Goal: Task Accomplishment & Management: Manage account settings

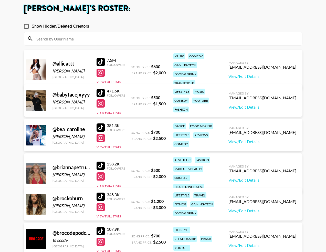
scroll to position [29, 0]
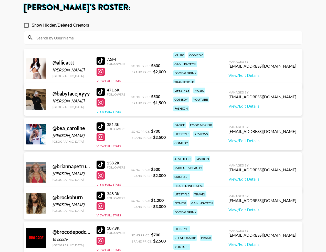
click at [109, 111] on button "View Full Stats" at bounding box center [109, 112] width 24 height 4
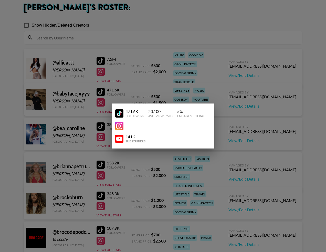
click at [123, 91] on div at bounding box center [163, 126] width 326 height 252
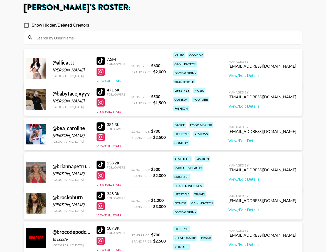
click at [111, 79] on button "View Full Stats" at bounding box center [109, 81] width 24 height 4
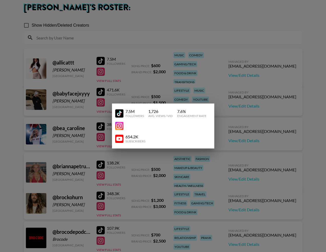
click at [111, 78] on div at bounding box center [163, 126] width 326 height 252
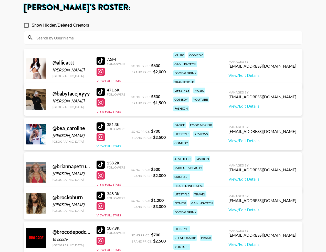
click at [117, 145] on button "View Full Stats" at bounding box center [109, 146] width 24 height 4
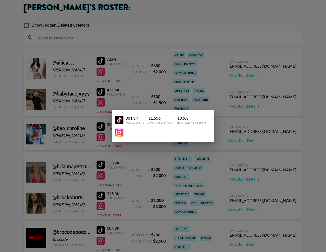
click at [127, 162] on div at bounding box center [163, 126] width 326 height 252
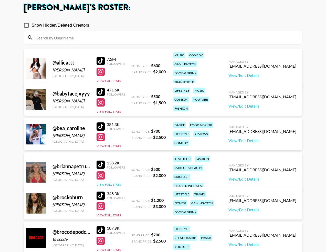
click at [117, 183] on button "View Full Stats" at bounding box center [109, 185] width 24 height 4
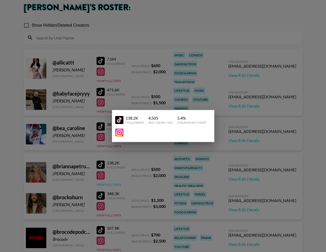
click at [117, 180] on div at bounding box center [163, 126] width 326 height 252
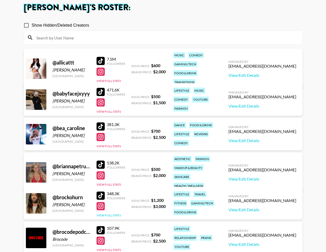
click at [116, 214] on button "View Full Stats" at bounding box center [109, 215] width 24 height 4
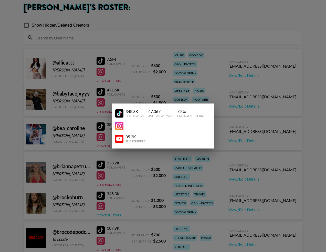
click at [116, 214] on div at bounding box center [163, 126] width 326 height 252
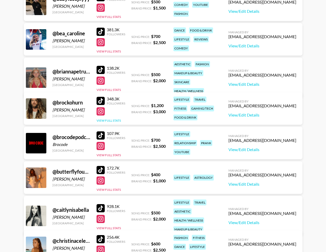
scroll to position [127, 0]
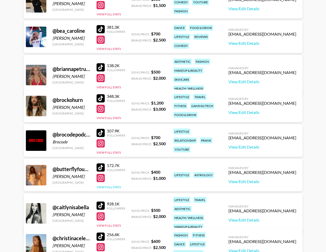
click at [112, 185] on button "View Full Stats" at bounding box center [109, 187] width 24 height 4
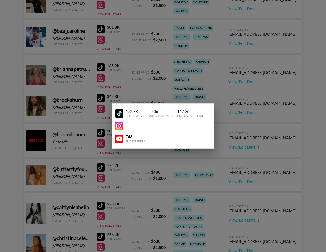
click at [116, 192] on div at bounding box center [163, 126] width 326 height 252
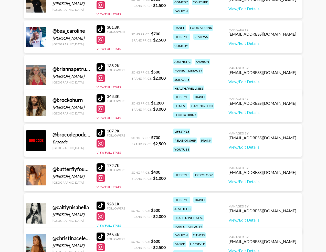
click at [114, 224] on button "View Full Stats" at bounding box center [109, 226] width 24 height 4
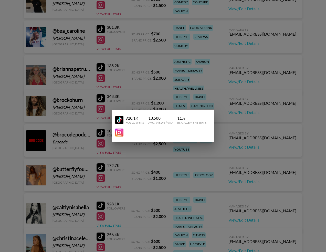
click at [114, 221] on div at bounding box center [163, 126] width 326 height 252
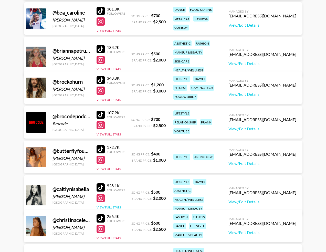
scroll to position [169, 0]
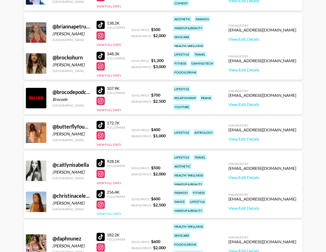
click at [112, 214] on button "View Full Stats" at bounding box center [109, 214] width 24 height 4
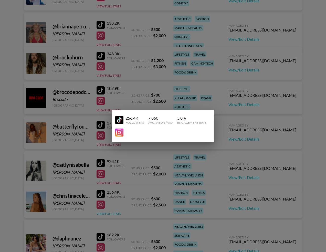
click at [112, 214] on div at bounding box center [163, 126] width 326 height 252
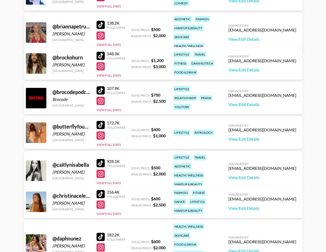
click at [106, 252] on button "View Full Stats" at bounding box center [109, 257] width 24 height 4
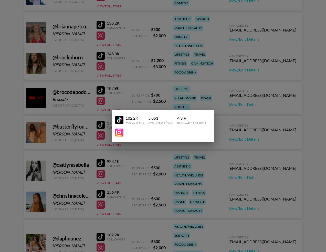
click at [106, 247] on div at bounding box center [163, 126] width 326 height 252
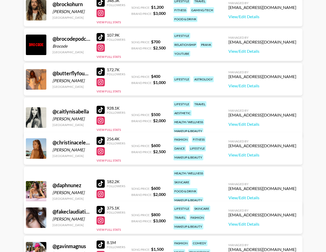
scroll to position [224, 0]
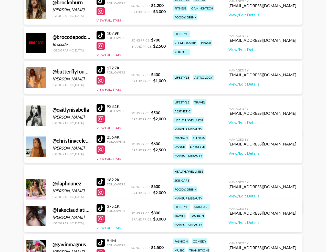
click at [116, 228] on button "View Full Stats" at bounding box center [109, 228] width 24 height 4
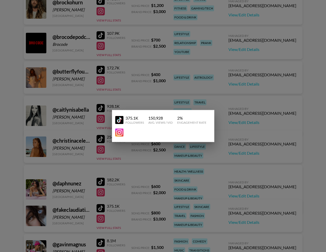
click at [145, 203] on div at bounding box center [163, 126] width 326 height 252
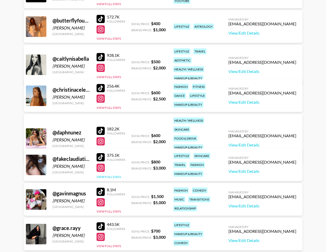
scroll to position [308, 0]
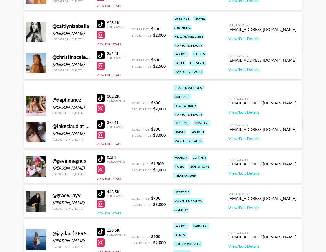
click at [113, 211] on button "View Full Stats" at bounding box center [109, 213] width 24 height 4
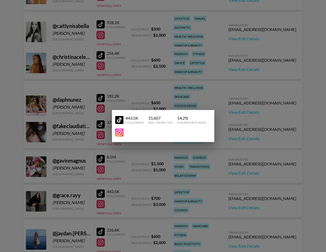
click at [113, 212] on div at bounding box center [163, 126] width 326 height 252
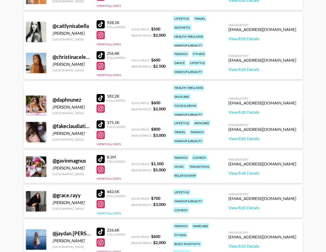
scroll to position [368, 0]
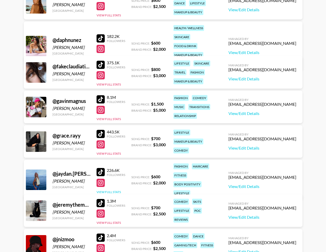
click at [115, 190] on button "View Full Stats" at bounding box center [109, 192] width 24 height 4
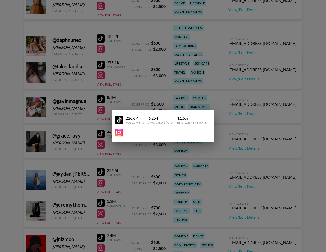
drag, startPoint x: 115, startPoint y: 189, endPoint x: 114, endPoint y: 197, distance: 8.5
click at [115, 189] on div at bounding box center [163, 126] width 326 height 252
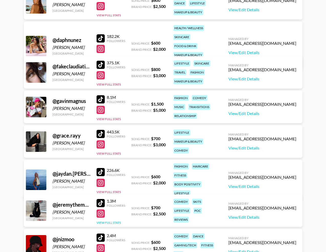
click at [113, 223] on button "View Full Stats" at bounding box center [109, 223] width 24 height 4
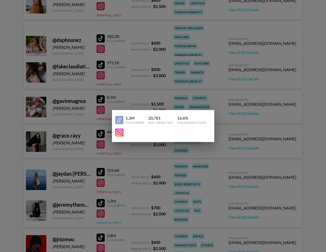
click at [114, 222] on div at bounding box center [163, 126] width 326 height 252
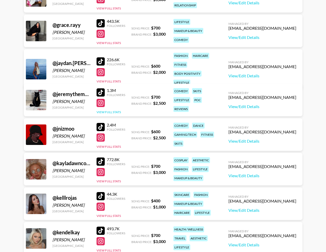
scroll to position [480, 0]
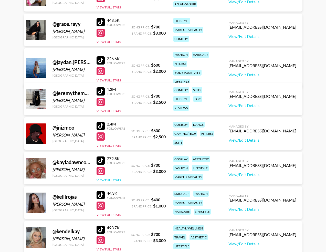
click at [113, 181] on button "View Full Stats" at bounding box center [109, 180] width 24 height 4
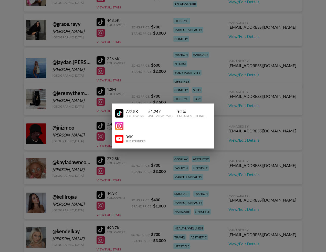
click at [113, 181] on div at bounding box center [163, 126] width 326 height 252
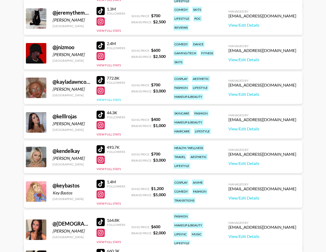
scroll to position [578, 0]
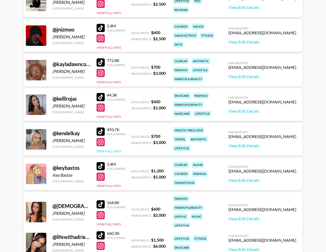
click at [107, 151] on button "View Full Stats" at bounding box center [109, 151] width 24 height 4
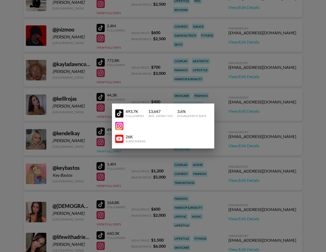
click at [107, 152] on div at bounding box center [163, 126] width 326 height 252
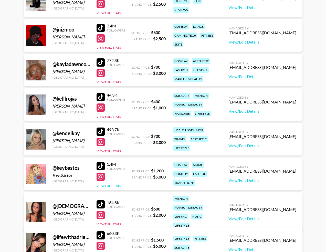
click at [107, 186] on button "View Full Stats" at bounding box center [109, 186] width 24 height 4
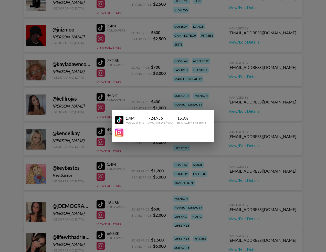
click at [108, 187] on div at bounding box center [163, 126] width 326 height 252
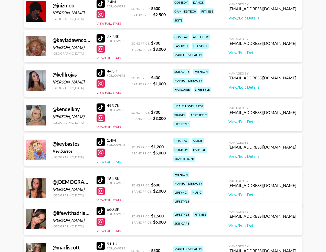
scroll to position [640, 0]
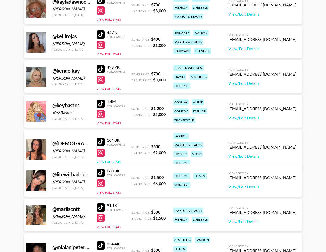
click at [114, 160] on button "View Full Stats" at bounding box center [109, 162] width 24 height 4
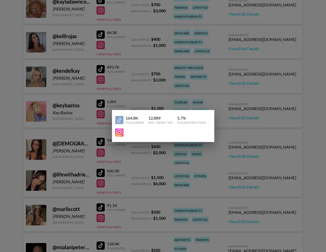
click at [114, 159] on div at bounding box center [163, 126] width 326 height 252
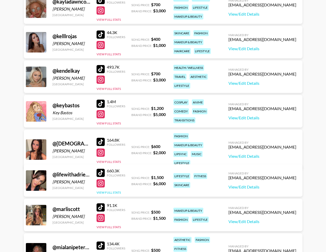
click at [110, 191] on button "View Full Stats" at bounding box center [109, 193] width 24 height 4
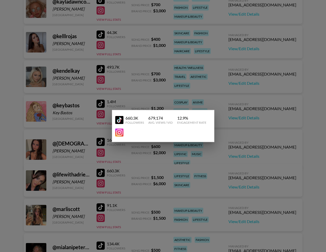
click at [139, 187] on div at bounding box center [163, 126] width 326 height 252
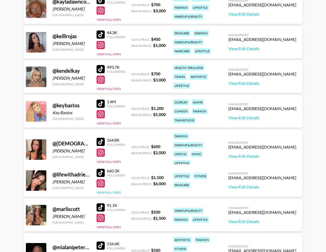
scroll to position [680, 0]
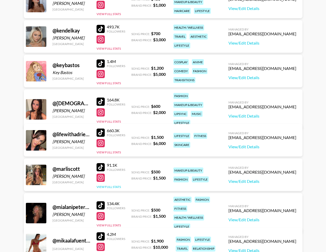
click at [117, 186] on button "View Full Stats" at bounding box center [109, 187] width 24 height 4
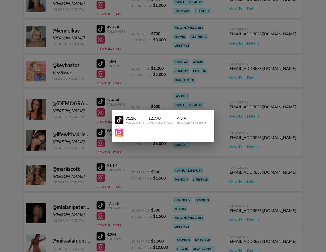
drag, startPoint x: 133, startPoint y: 185, endPoint x: 117, endPoint y: 198, distance: 21.1
click at [133, 185] on div at bounding box center [163, 126] width 326 height 252
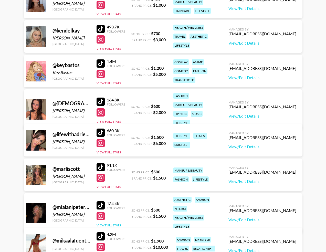
click at [108, 223] on button "View Full Stats" at bounding box center [109, 225] width 24 height 4
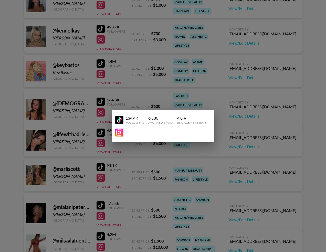
click at [137, 205] on div at bounding box center [163, 126] width 326 height 252
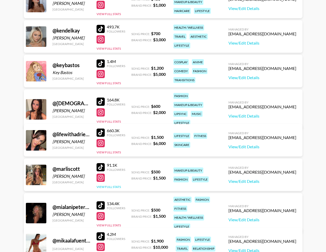
click at [116, 186] on button "View Full Stats" at bounding box center [109, 187] width 24 height 4
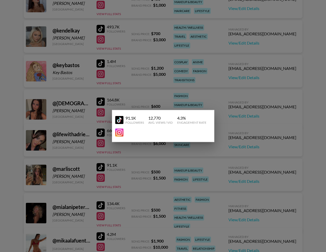
click at [130, 194] on div at bounding box center [163, 126] width 326 height 252
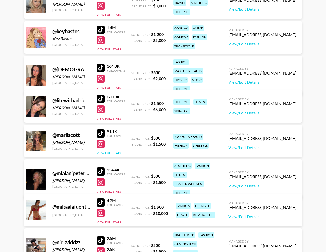
scroll to position [757, 0]
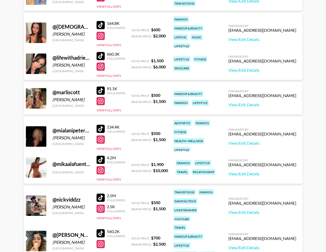
click at [110, 182] on div "@ mikaalafuente_ United States 4.2M Followers View Full Stats Song Price: $ 1,9…" at bounding box center [163, 167] width 279 height 33
click at [110, 181] on button "View Full Stats" at bounding box center [109, 180] width 24 height 4
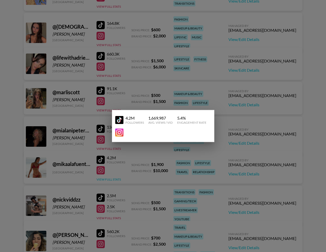
click at [110, 181] on div at bounding box center [163, 126] width 326 height 252
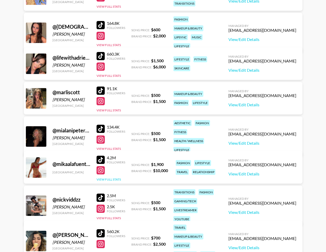
scroll to position [817, 0]
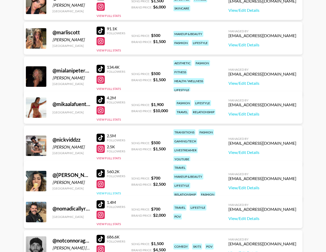
click at [113, 191] on button "View Full Stats" at bounding box center [109, 193] width 24 height 4
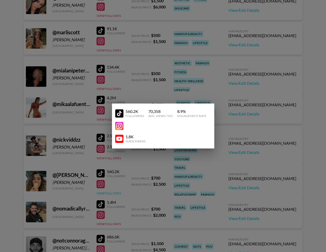
click at [113, 189] on div at bounding box center [163, 126] width 326 height 252
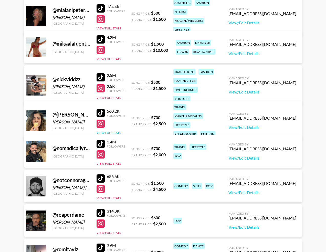
scroll to position [945, 0]
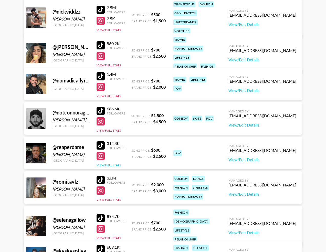
click at [109, 166] on button "View Full Stats" at bounding box center [109, 165] width 24 height 4
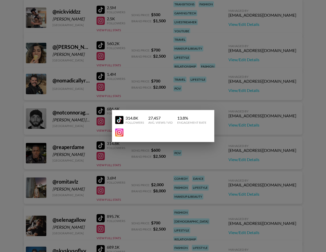
drag, startPoint x: 121, startPoint y: 176, endPoint x: 113, endPoint y: 177, distance: 8.7
click at [121, 176] on div at bounding box center [163, 126] width 326 height 252
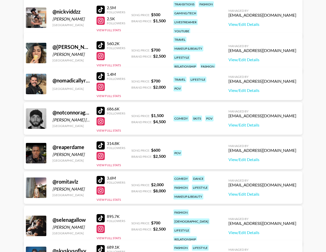
click at [115, 231] on div "895.7K Followers View Full Stats" at bounding box center [111, 226] width 29 height 28
click at [115, 236] on button "View Full Stats" at bounding box center [109, 238] width 24 height 4
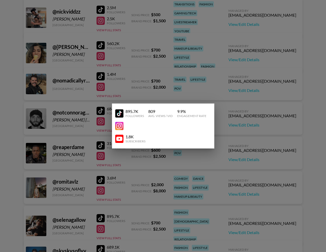
drag, startPoint x: 115, startPoint y: 234, endPoint x: 113, endPoint y: 231, distance: 3.8
click at [115, 234] on div at bounding box center [163, 126] width 326 height 252
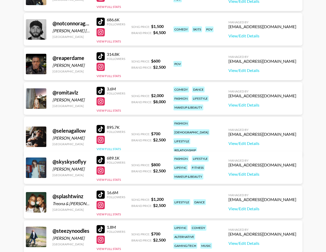
scroll to position [1052, 0]
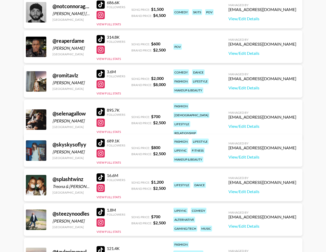
click at [116, 159] on div "689.1K Followers View Full Stats" at bounding box center [111, 150] width 29 height 28
click at [115, 162] on button "View Full Stats" at bounding box center [109, 163] width 24 height 4
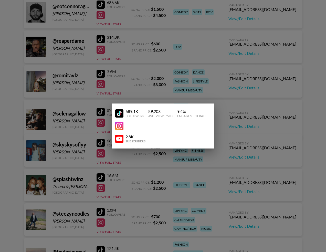
click at [124, 182] on div at bounding box center [163, 126] width 326 height 252
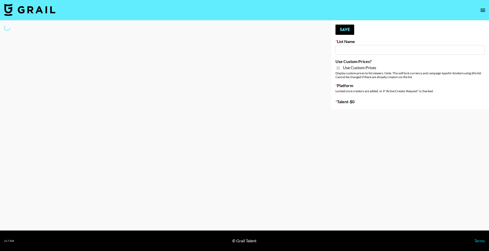
type input "G4free"
checkbox input "true"
select select "Brand"
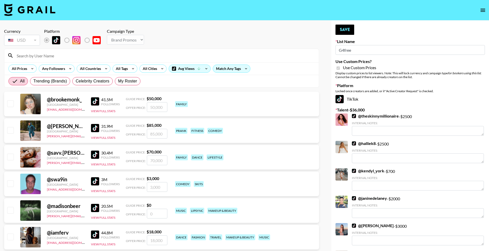
click at [98, 56] on input at bounding box center [165, 56] width 302 height 8
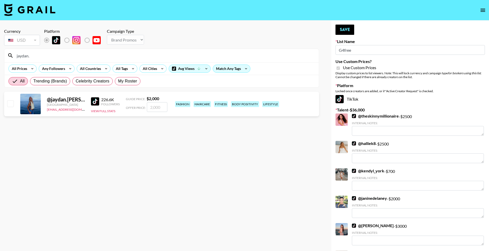
type input "jaydan."
click at [10, 104] on input "checkbox" at bounding box center [10, 103] width 6 height 6
checkbox input "true"
type input "2000"
click at [349, 28] on button "Save" at bounding box center [344, 30] width 19 height 10
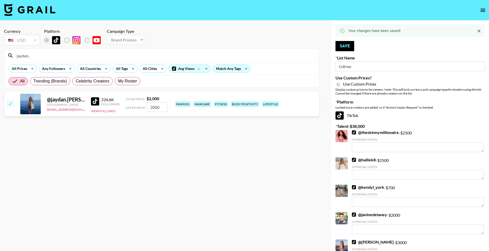
click at [191, 56] on input "jaydan." at bounding box center [165, 56] width 302 height 8
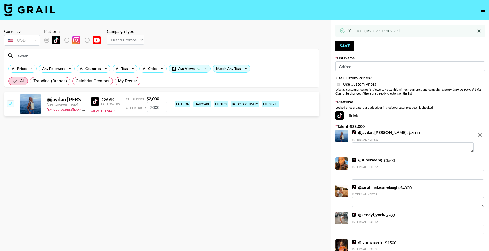
click at [191, 56] on input "jaydan." at bounding box center [165, 56] width 302 height 8
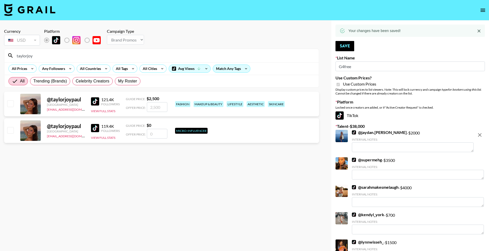
type input "taylorjoy"
click at [11, 103] on input "checkbox" at bounding box center [10, 103] width 6 height 6
checkbox input "true"
type input "2500"
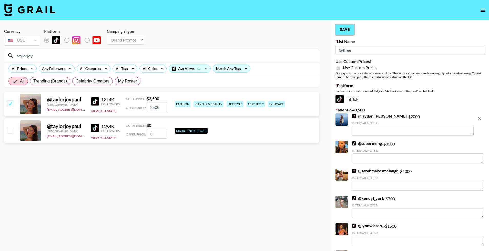
click at [340, 32] on button "Save" at bounding box center [344, 30] width 19 height 10
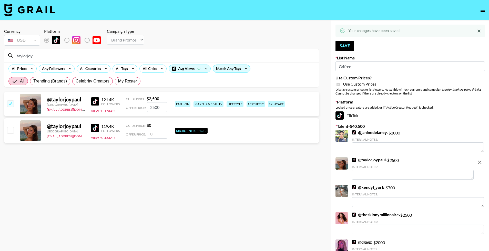
click at [178, 57] on input "taylorjoy" at bounding box center [165, 56] width 302 height 8
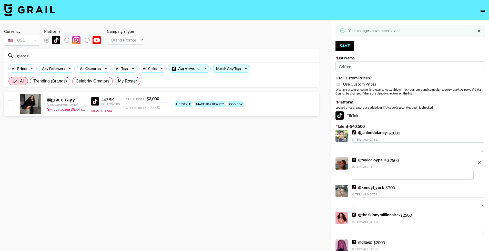
type input "grace.r"
click at [11, 104] on input "checkbox" at bounding box center [10, 103] width 6 height 6
checkbox input "true"
type input "3000"
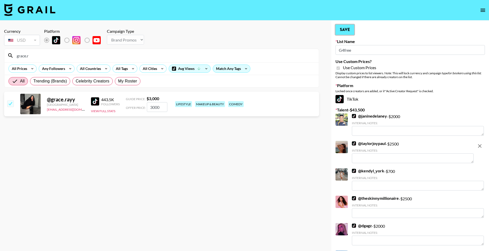
click at [344, 26] on button "Save" at bounding box center [344, 30] width 19 height 10
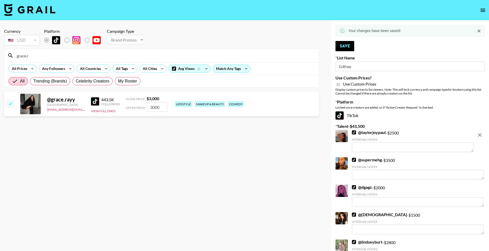
click at [205, 58] on input "grace.r" at bounding box center [165, 56] width 302 height 8
type input "briannape"
click at [10, 104] on input "checkbox" at bounding box center [10, 103] width 6 height 6
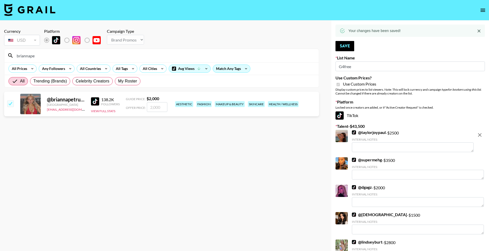
checkbox input "true"
type input "2000"
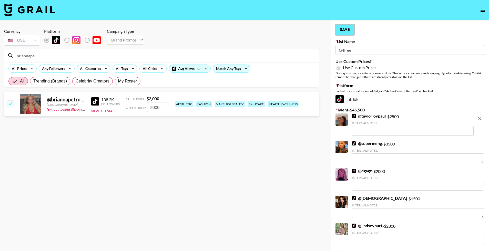
click at [347, 28] on button "Save" at bounding box center [344, 30] width 19 height 10
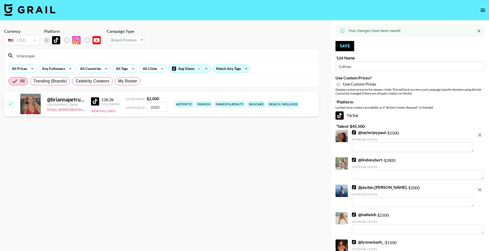
click at [218, 55] on input "briannape" at bounding box center [165, 56] width 302 height 8
click at [87, 56] on input "bea_c" at bounding box center [165, 56] width 302 height 8
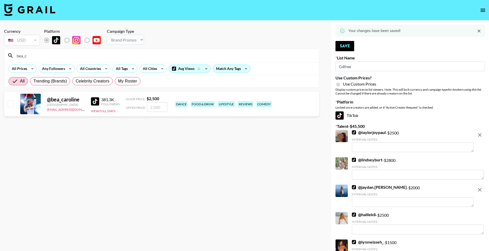
click at [87, 56] on input "bea_c" at bounding box center [165, 56] width 302 height 8
type input "[PERSON_NAME]"
click at [12, 105] on input "checkbox" at bounding box center [10, 103] width 6 height 6
checkbox input "true"
type input "2000"
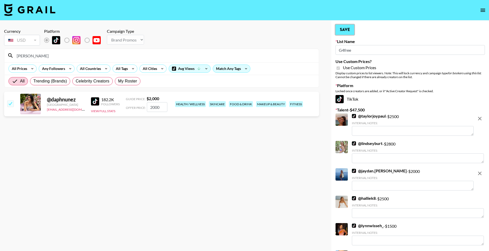
click at [345, 33] on button "Save" at bounding box center [344, 30] width 19 height 10
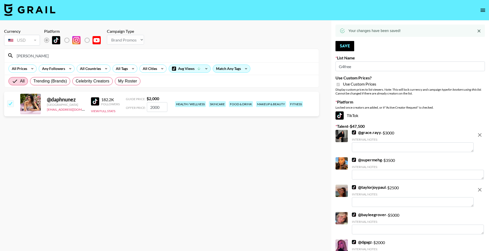
click at [230, 54] on input "[PERSON_NAME]" at bounding box center [165, 56] width 302 height 8
type input "[PERSON_NAME].d"
click at [13, 104] on input "checkbox" at bounding box center [10, 103] width 6 height 6
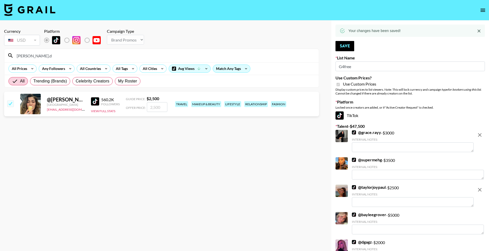
checkbox input "true"
type input "2500"
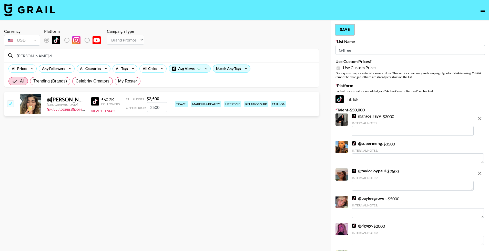
click at [341, 33] on button "Save" at bounding box center [344, 30] width 19 height 10
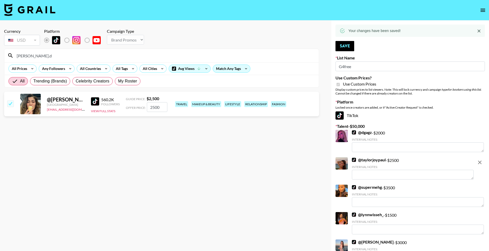
click at [110, 57] on input "[PERSON_NAME].d" at bounding box center [165, 56] width 302 height 8
type input "[PERSON_NAME]"
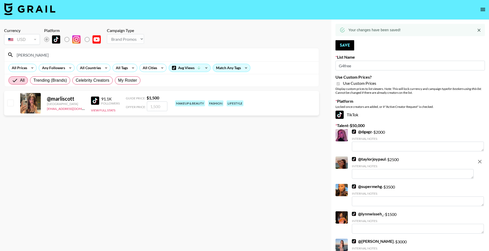
click at [8, 103] on input "checkbox" at bounding box center [10, 103] width 6 height 6
checkbox input "true"
type input "1500"
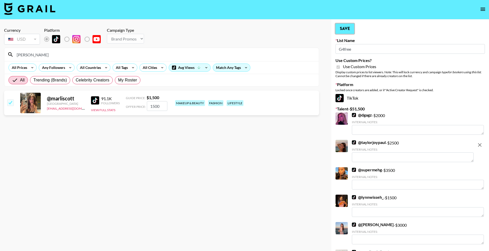
click at [342, 33] on button "Save" at bounding box center [344, 29] width 19 height 10
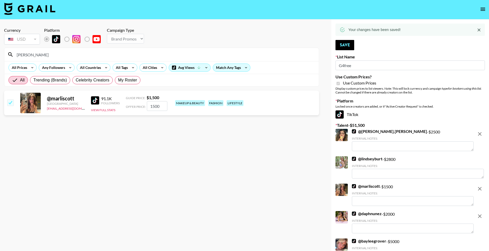
click at [86, 54] on input "[PERSON_NAME]" at bounding box center [165, 54] width 302 height 8
type input "christinacele"
click at [8, 102] on input "checkbox" at bounding box center [10, 102] width 6 height 6
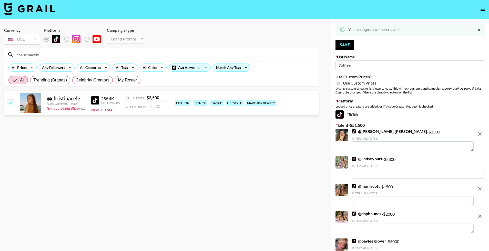
checkbox input "true"
type input "2500"
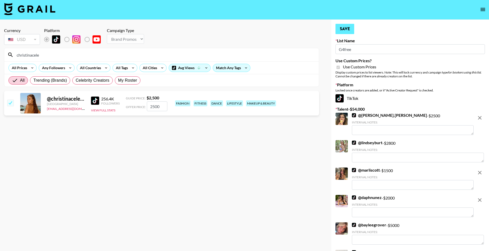
scroll to position [0, 0]
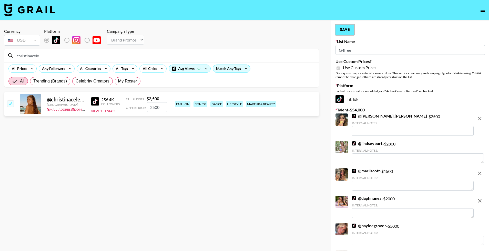
click at [345, 30] on button "Save" at bounding box center [344, 30] width 19 height 10
